Goal: Task Accomplishment & Management: Complete application form

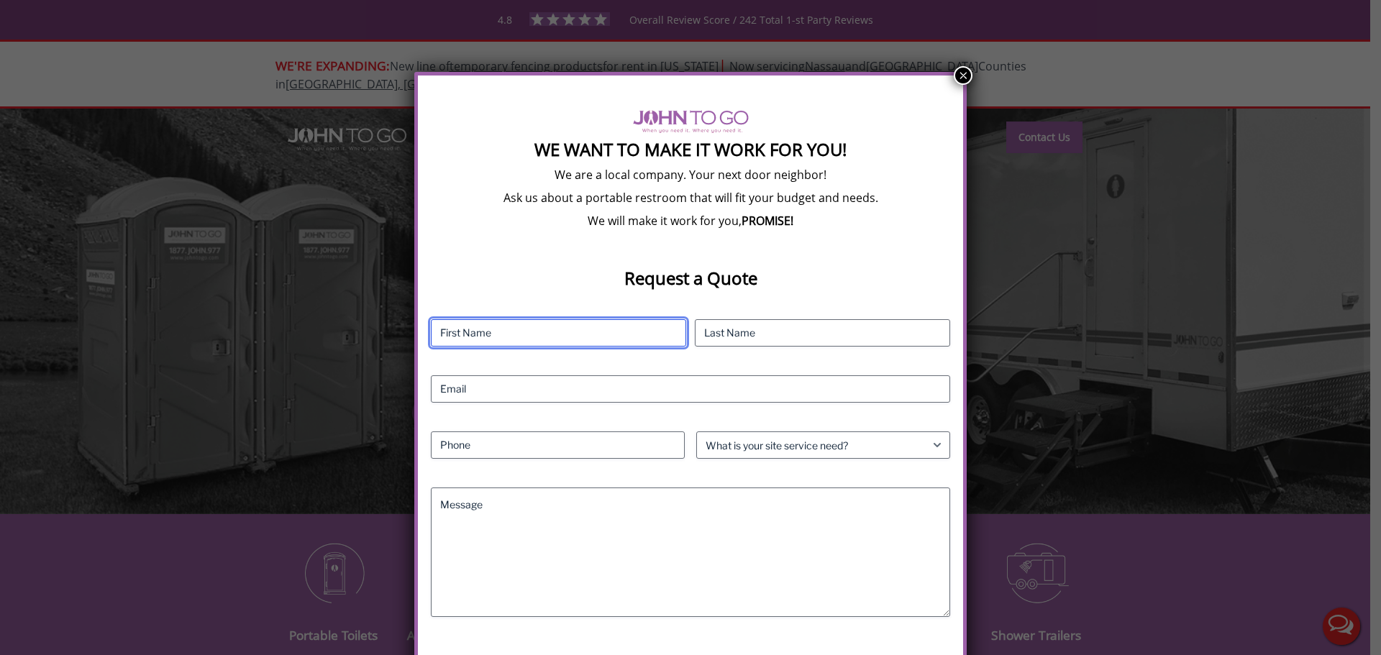
click at [560, 324] on input "First" at bounding box center [558, 332] width 255 height 27
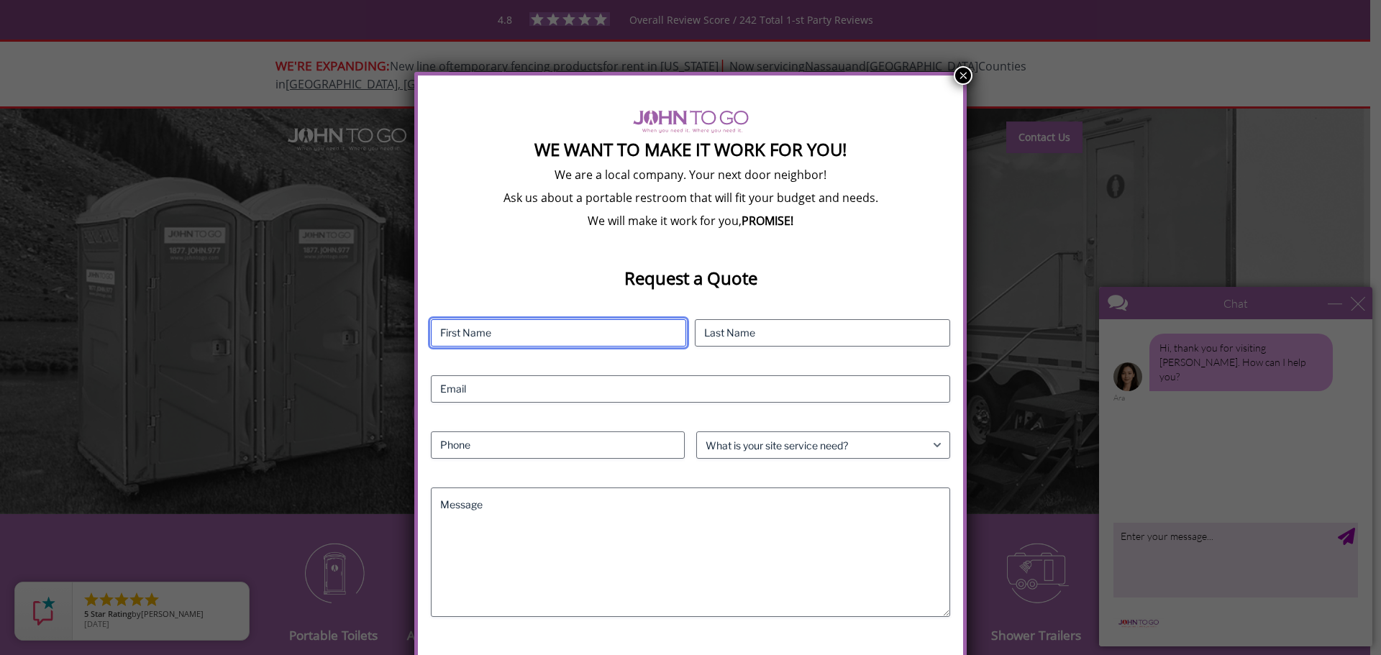
click at [484, 327] on input "First" at bounding box center [558, 332] width 255 height 27
click at [498, 329] on input "First" at bounding box center [558, 332] width 255 height 27
click at [1359, 301] on div "We Want To Make It Work For You! We are a local company. Your next door neighbo…" at bounding box center [690, 327] width 1381 height 655
click at [1360, 306] on div "We Want To Make It Work For You! We are a local company. Your next door neighbo…" at bounding box center [690, 327] width 1381 height 655
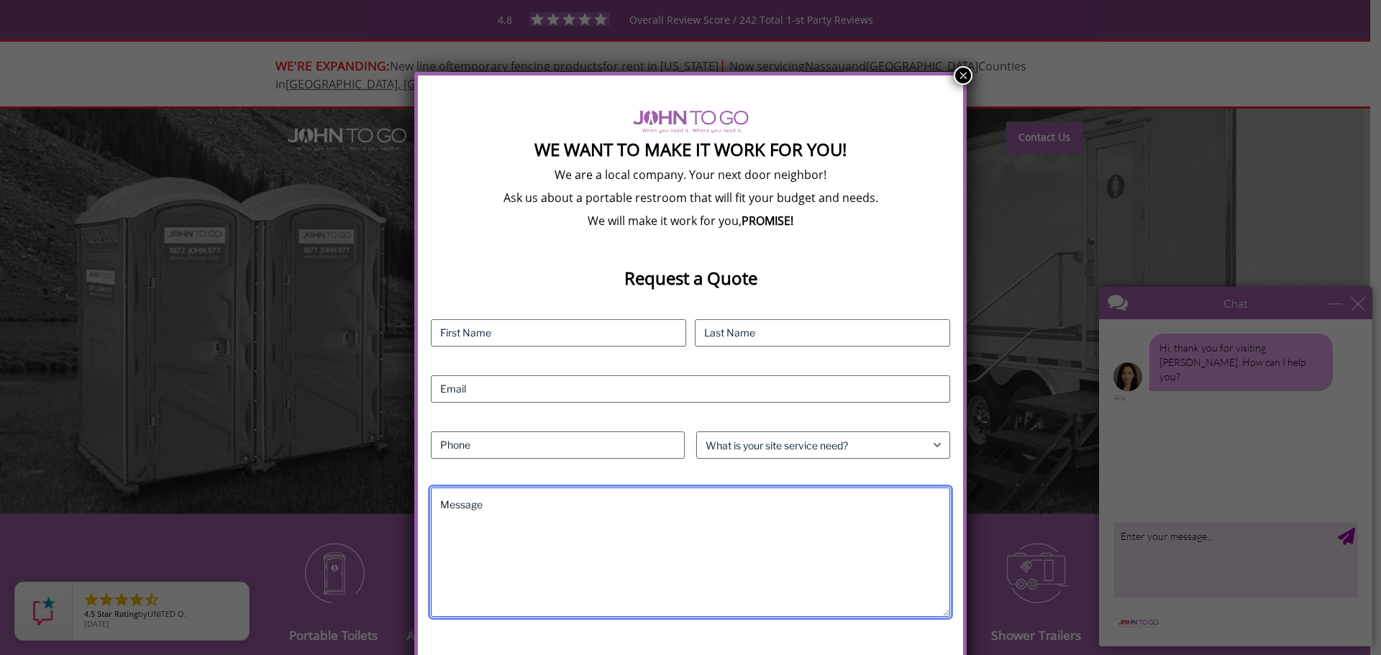
click at [596, 523] on textarea "Message" at bounding box center [690, 552] width 519 height 129
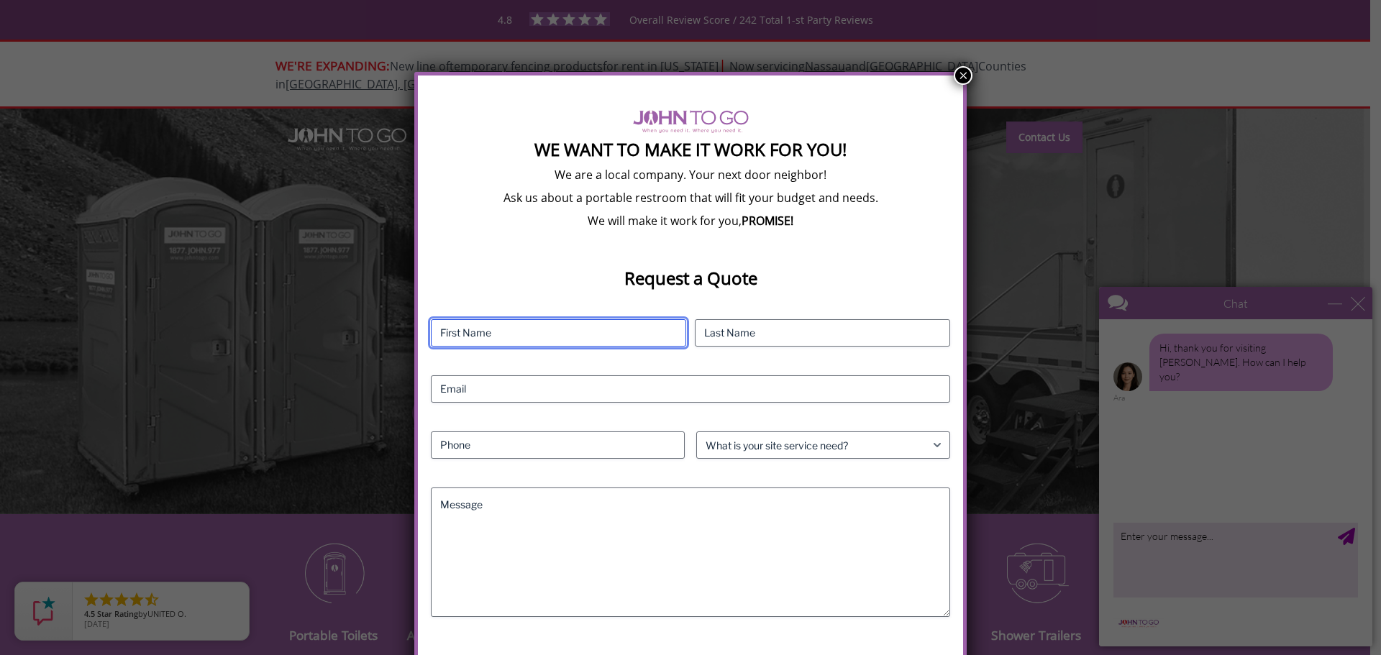
click at [496, 327] on input "First" at bounding box center [558, 332] width 255 height 27
type input "[PERSON_NAME]"
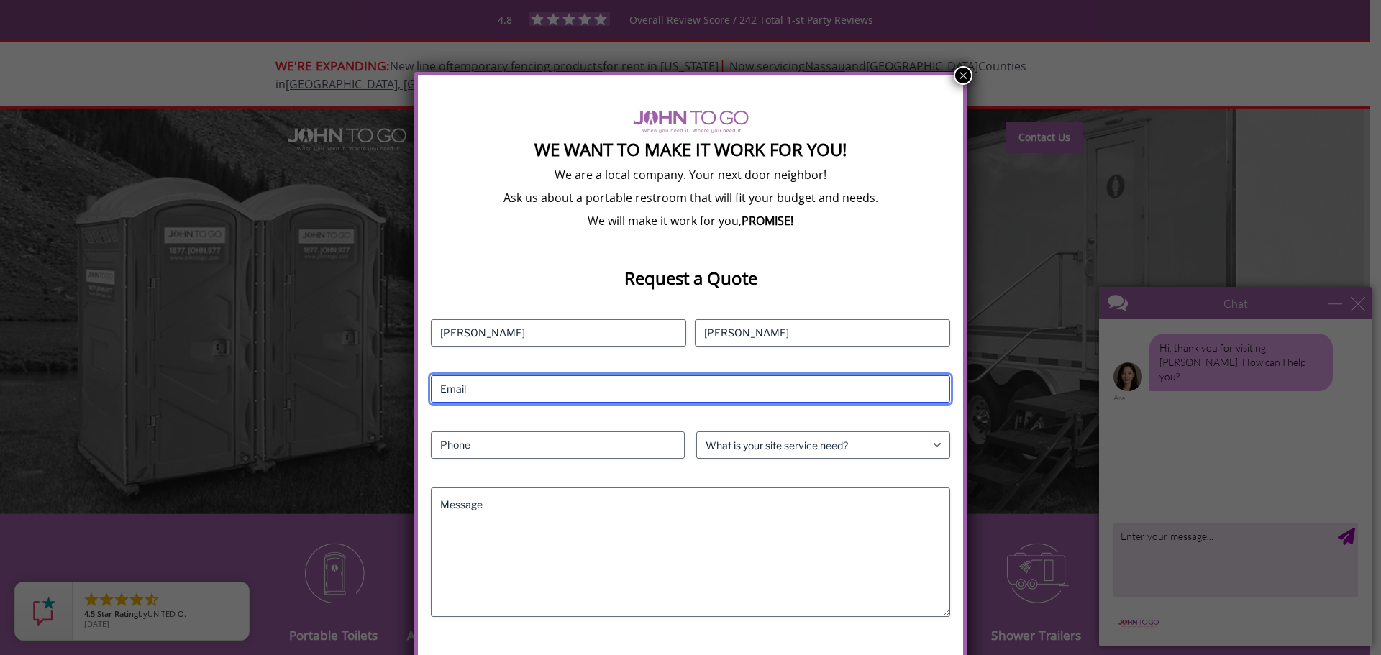
type input "[EMAIL_ADDRESS][DOMAIN_NAME]"
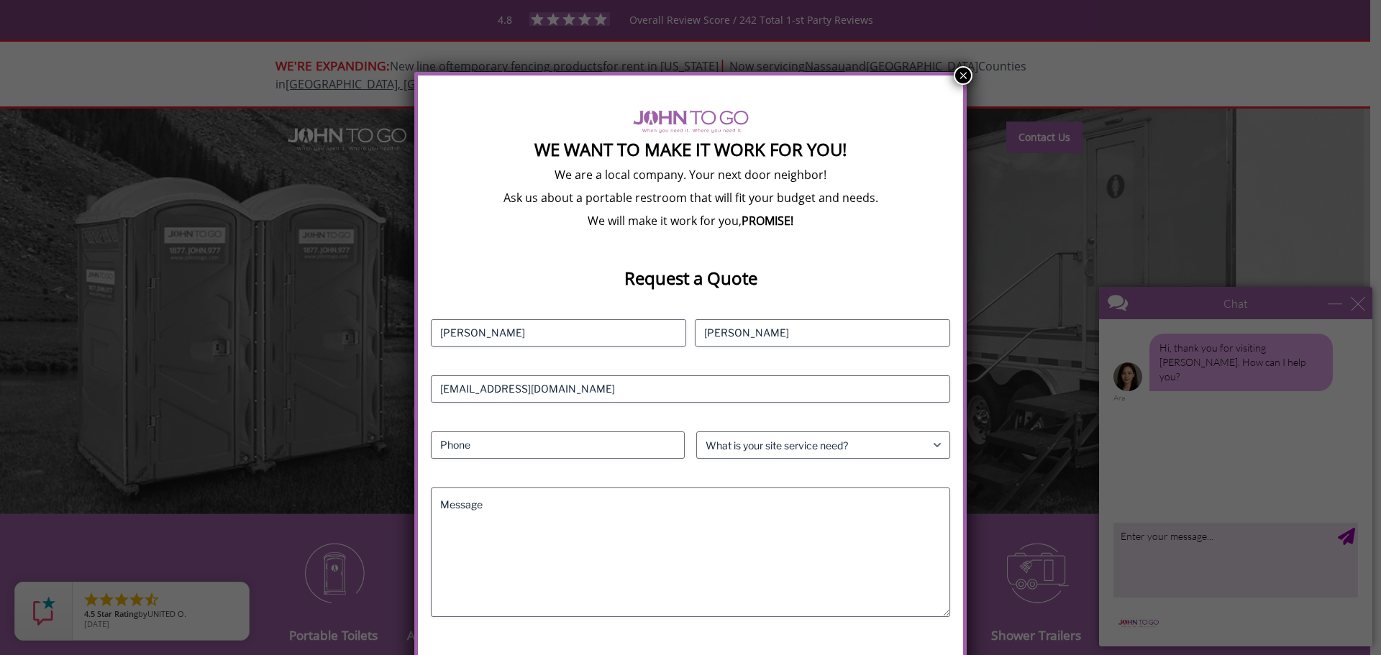
type input "5514275567"
click at [734, 439] on select "What is your site service need? Consumer Construction - Commercial Construction…" at bounding box center [823, 445] width 254 height 27
select select "Event"
click at [696, 432] on select "What is your site service need? Consumer Construction - Commercial Construction…" at bounding box center [823, 445] width 254 height 27
click at [475, 512] on label "<1000 Attendees" at bounding box center [702, 518] width 496 height 14
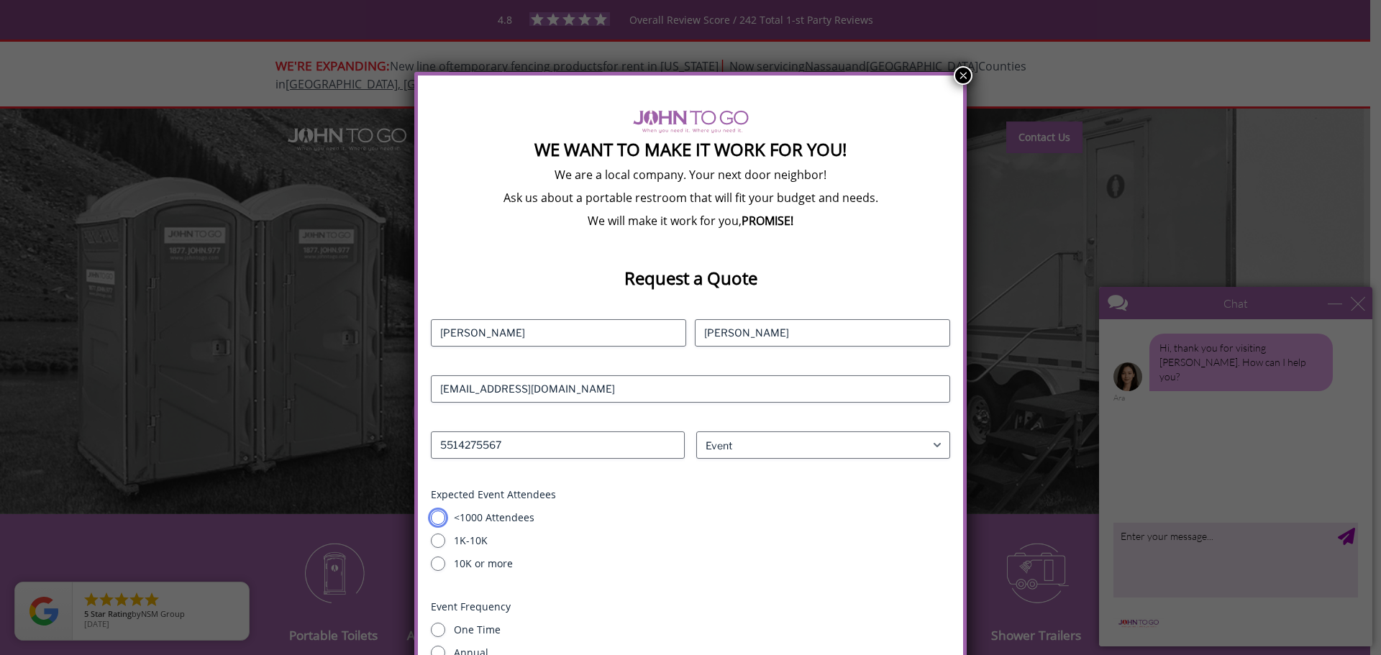
click at [445, 512] on input "<1000 Attendees" at bounding box center [438, 518] width 14 height 14
radio input "true"
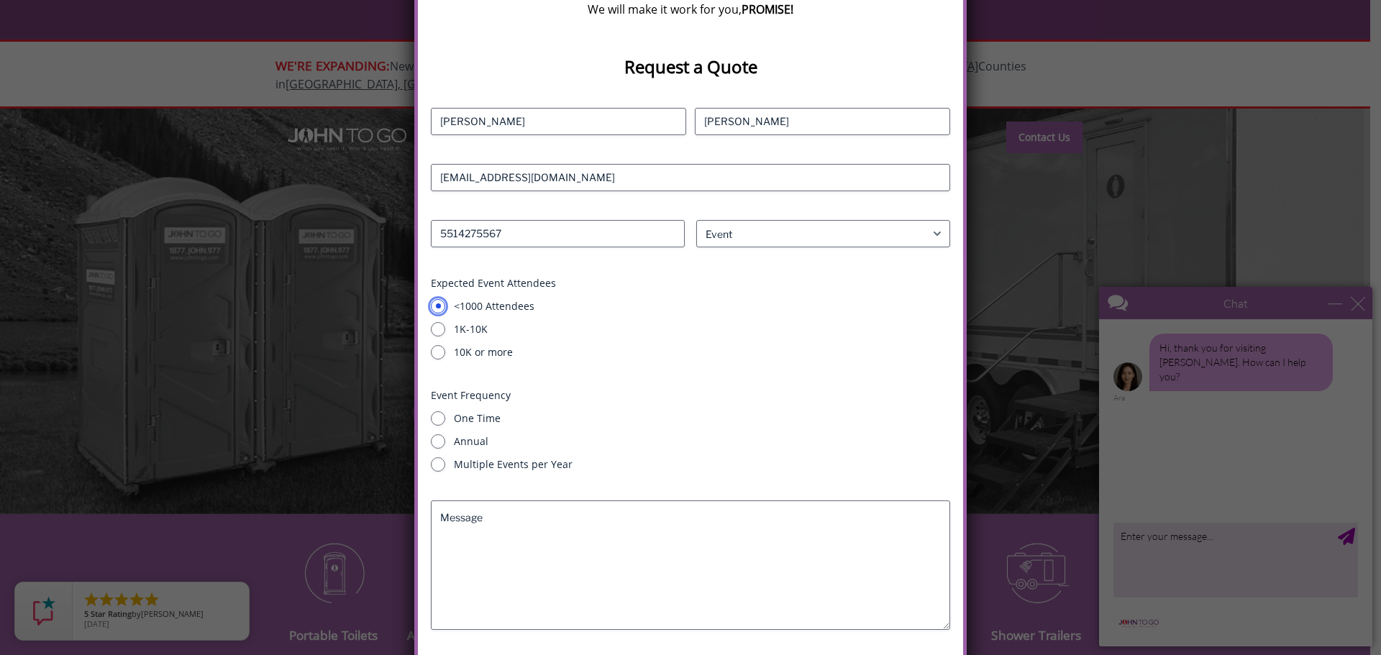
scroll to position [251, 0]
click at [488, 455] on label "Multiple Events per Year" at bounding box center [702, 460] width 496 height 14
click at [445, 455] on input "Multiple Events per Year" at bounding box center [438, 460] width 14 height 14
radio input "true"
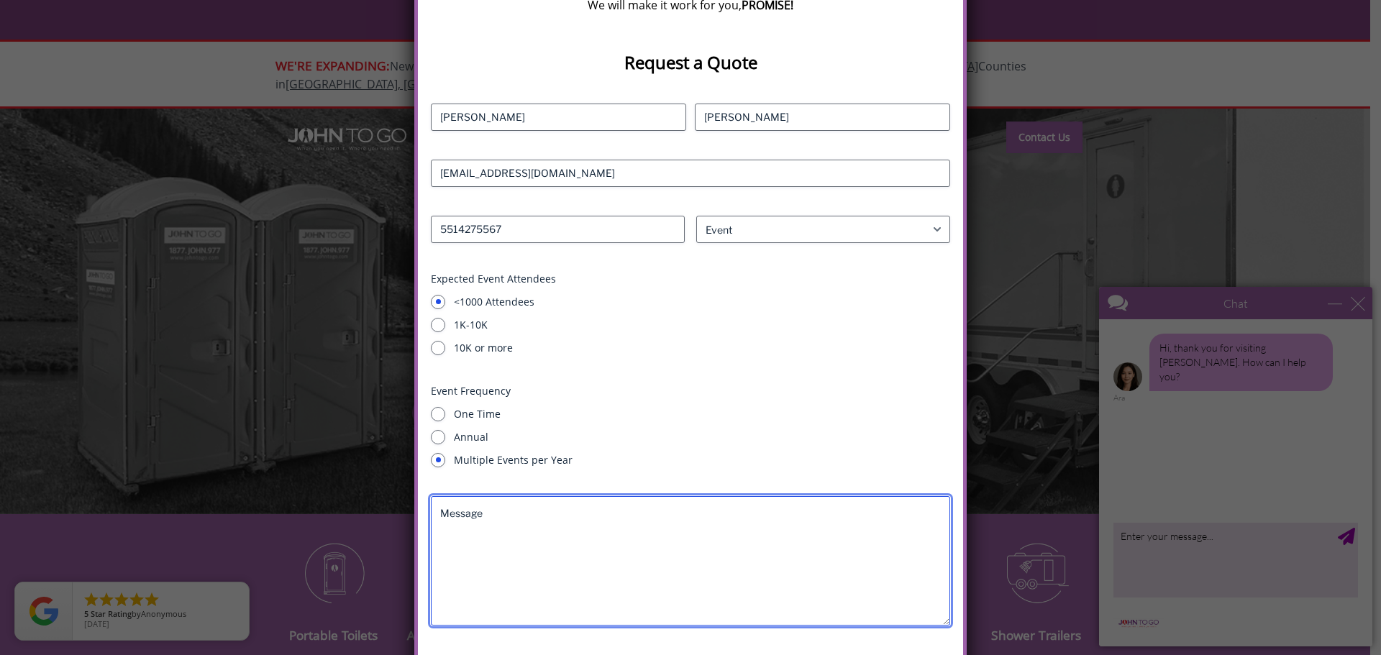
click at [534, 524] on textarea "Message" at bounding box center [690, 560] width 519 height 129
paste textarea "The Fall edition of Jersey Gravel Grinder is this coming weekend. Can you pleas…"
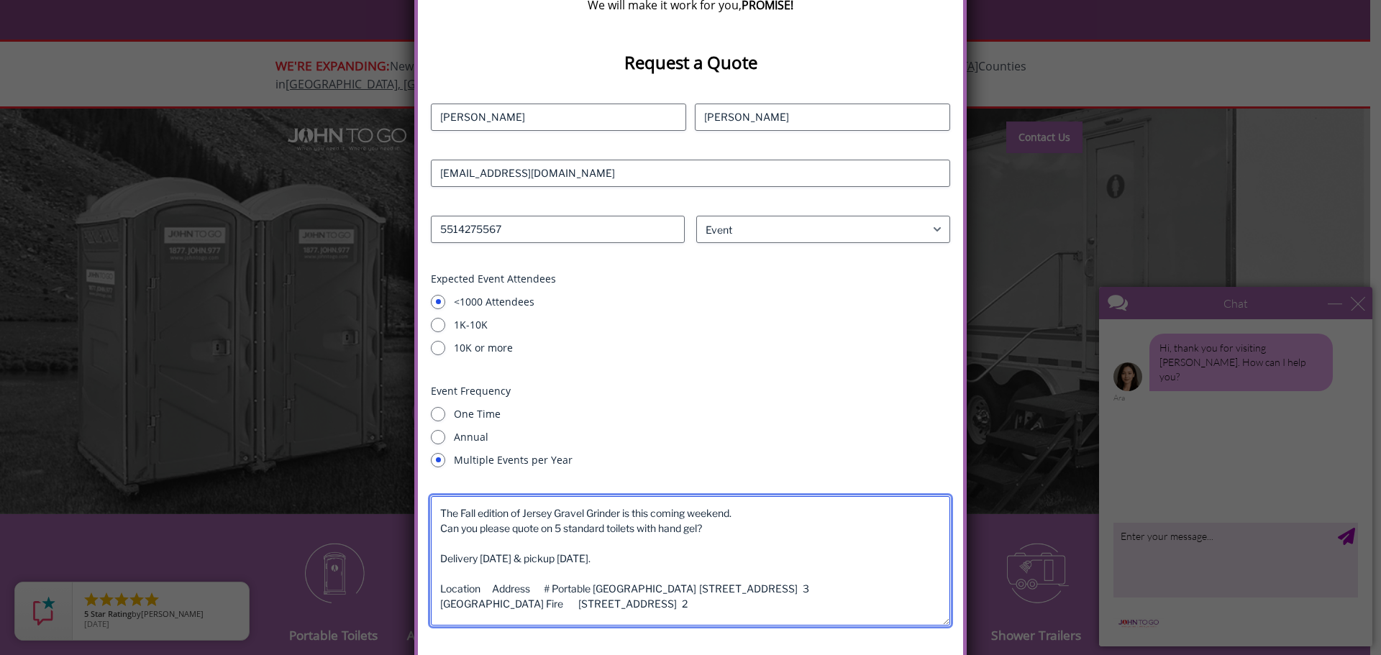
scroll to position [311, 0]
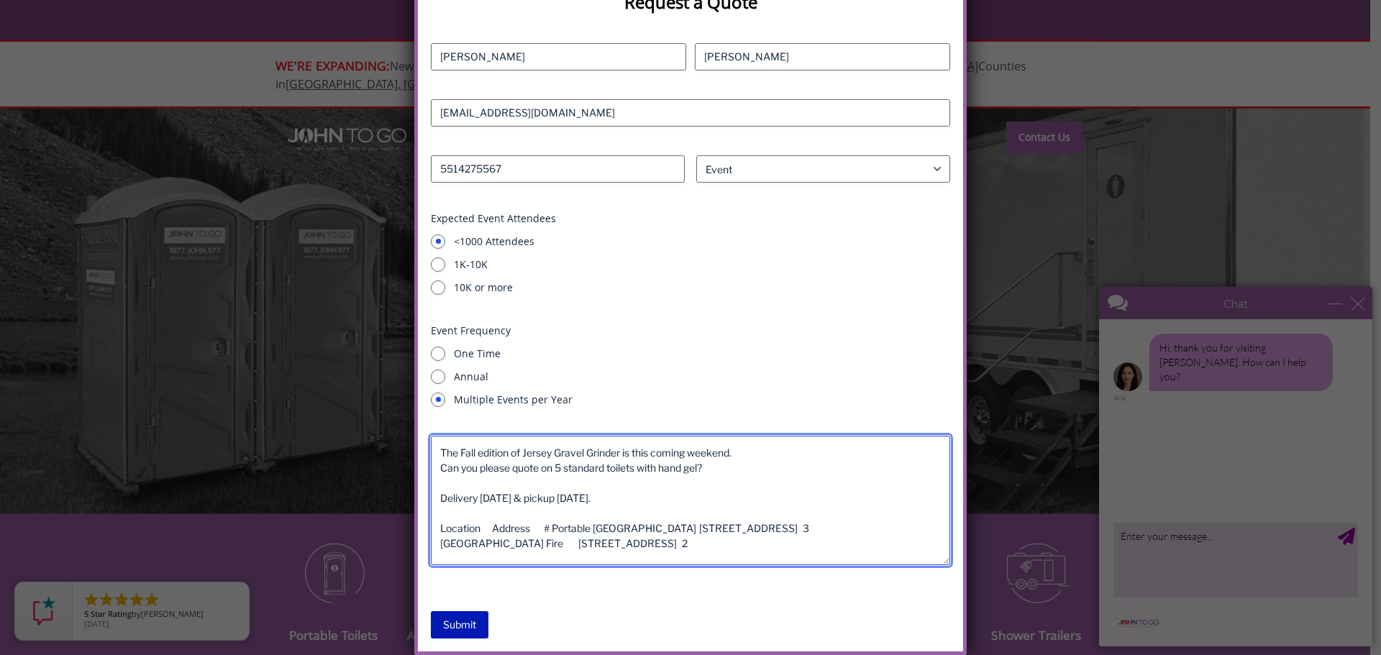
type textarea "The Fall edition of Jersey Gravel Grinder is this coming weekend. Can you pleas…"
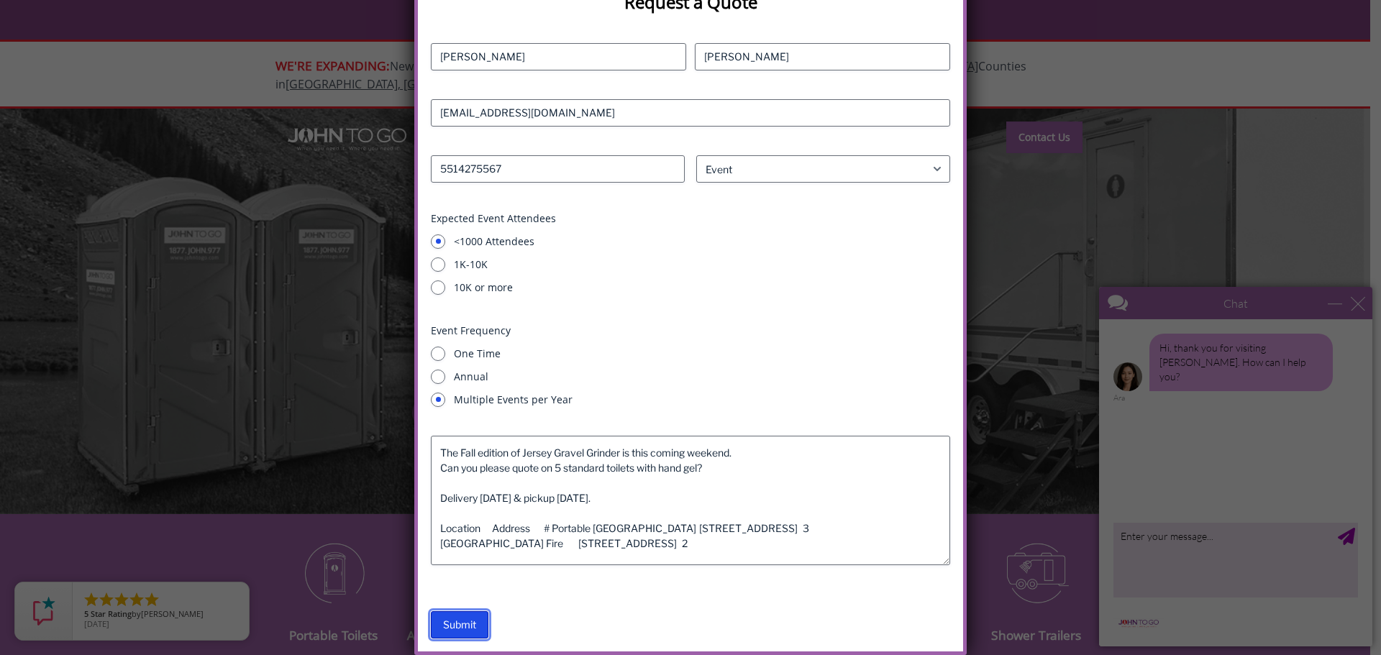
click at [462, 621] on input "Submit" at bounding box center [460, 624] width 58 height 27
